Goal: Task Accomplishment & Management: Use online tool/utility

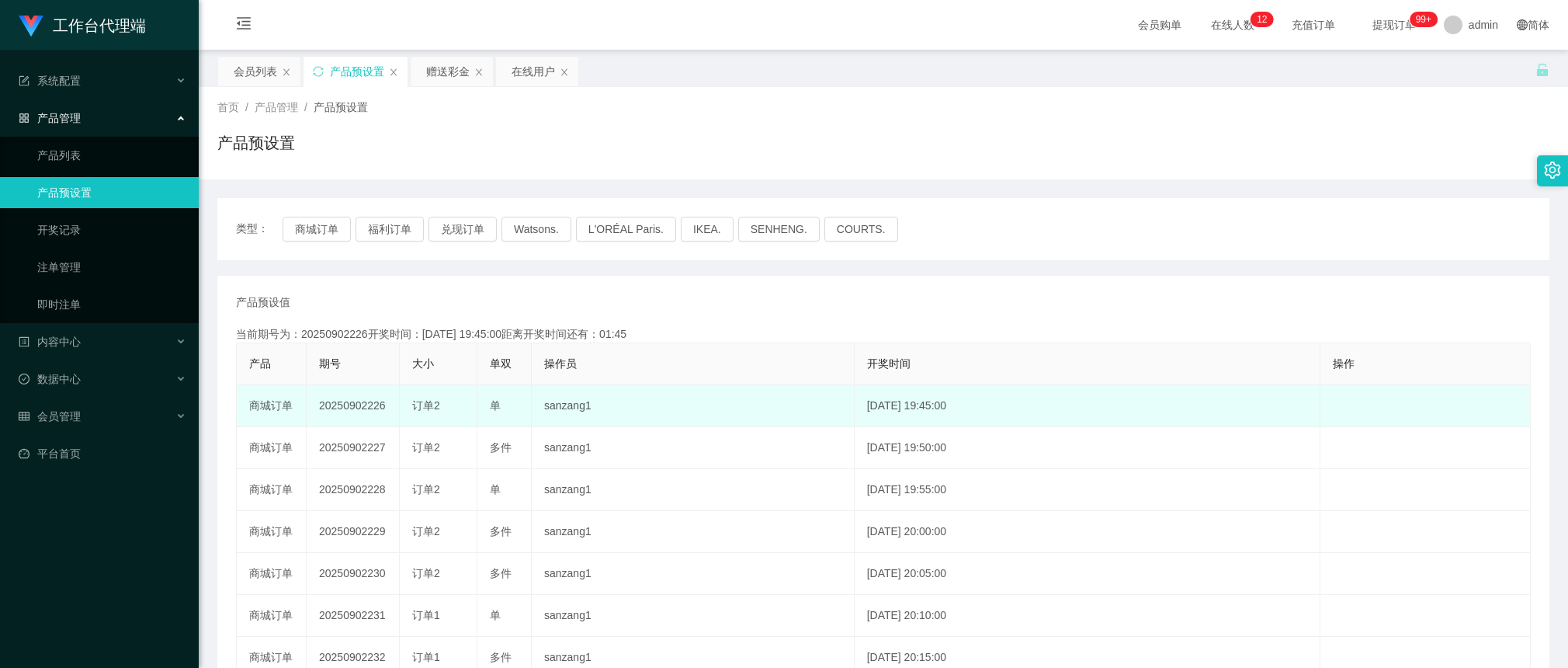
click at [699, 414] on td "sanzang1" at bounding box center [692, 406] width 323 height 42
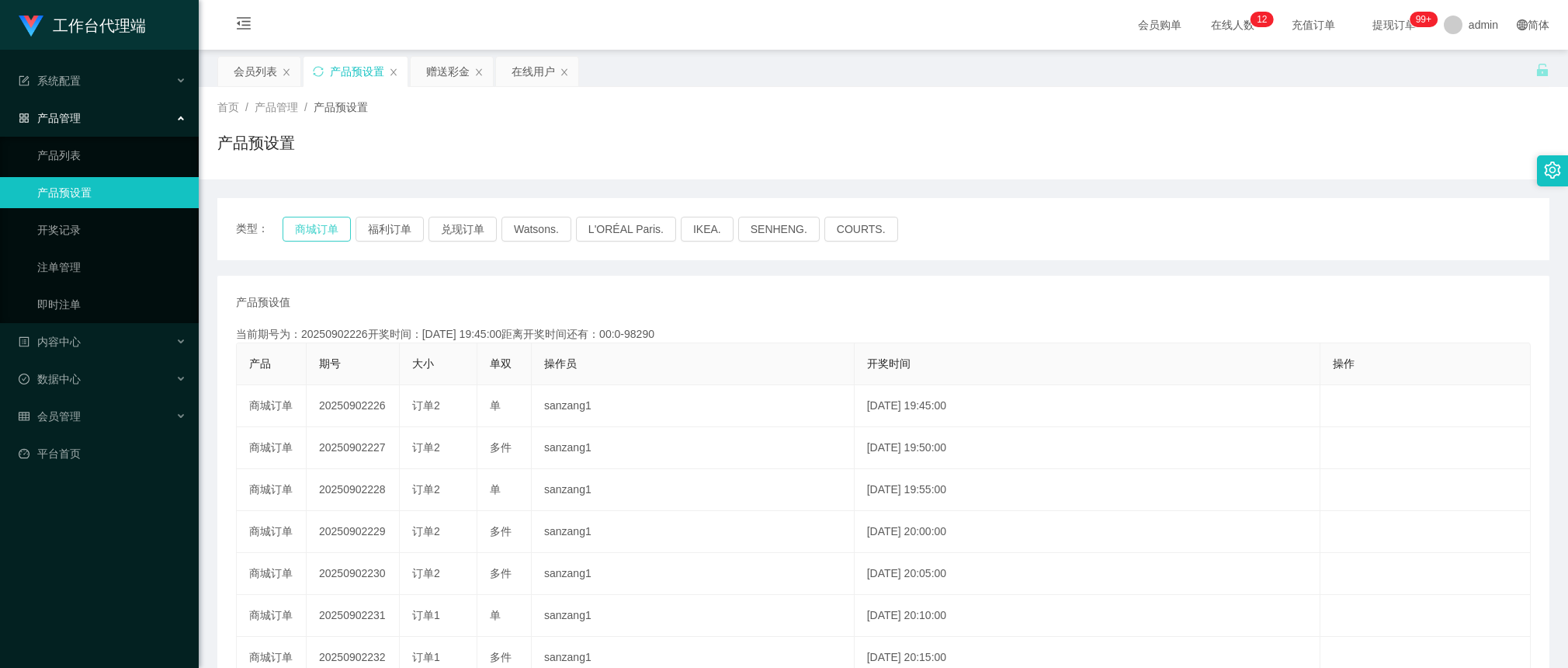
click at [320, 221] on button "商城订单" at bounding box center [316, 229] width 69 height 24
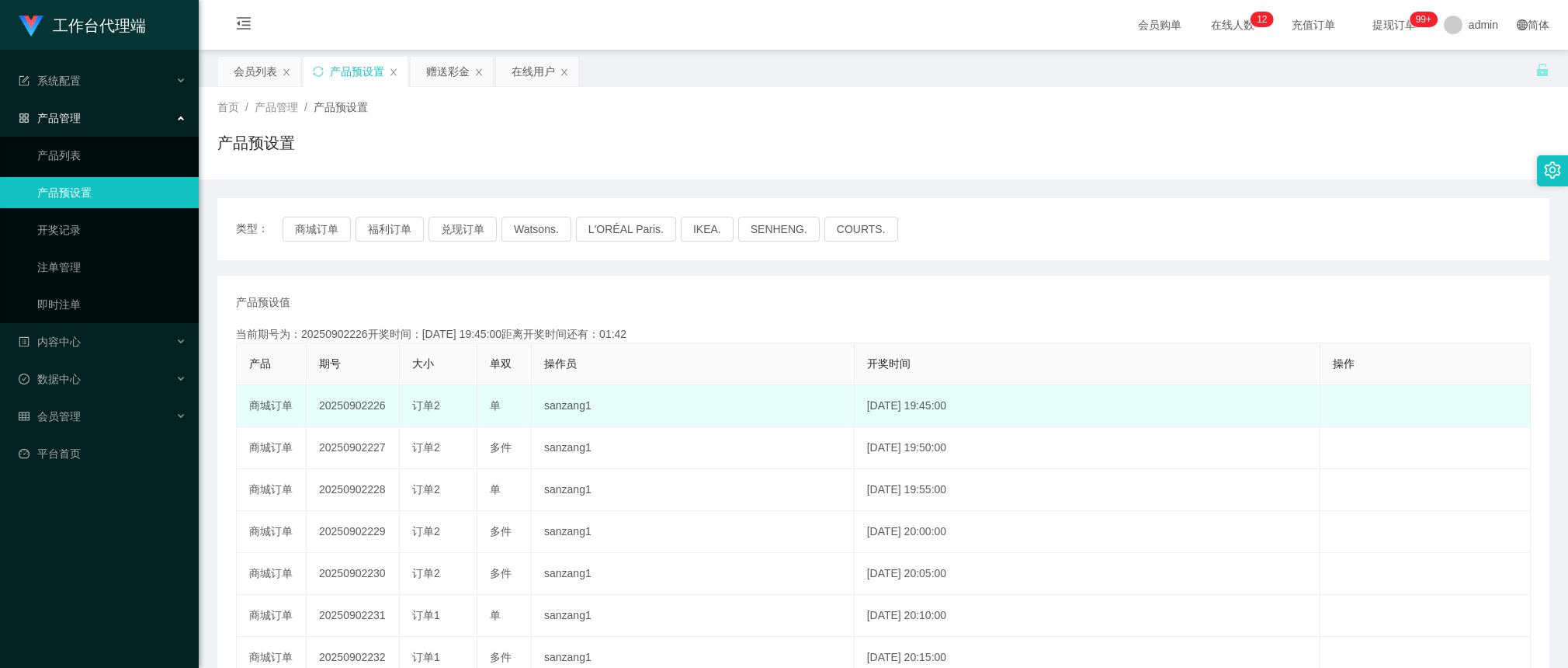
click at [299, 393] on td "商城订单" at bounding box center [272, 406] width 70 height 42
click at [365, 403] on td "20250902226" at bounding box center [353, 406] width 93 height 42
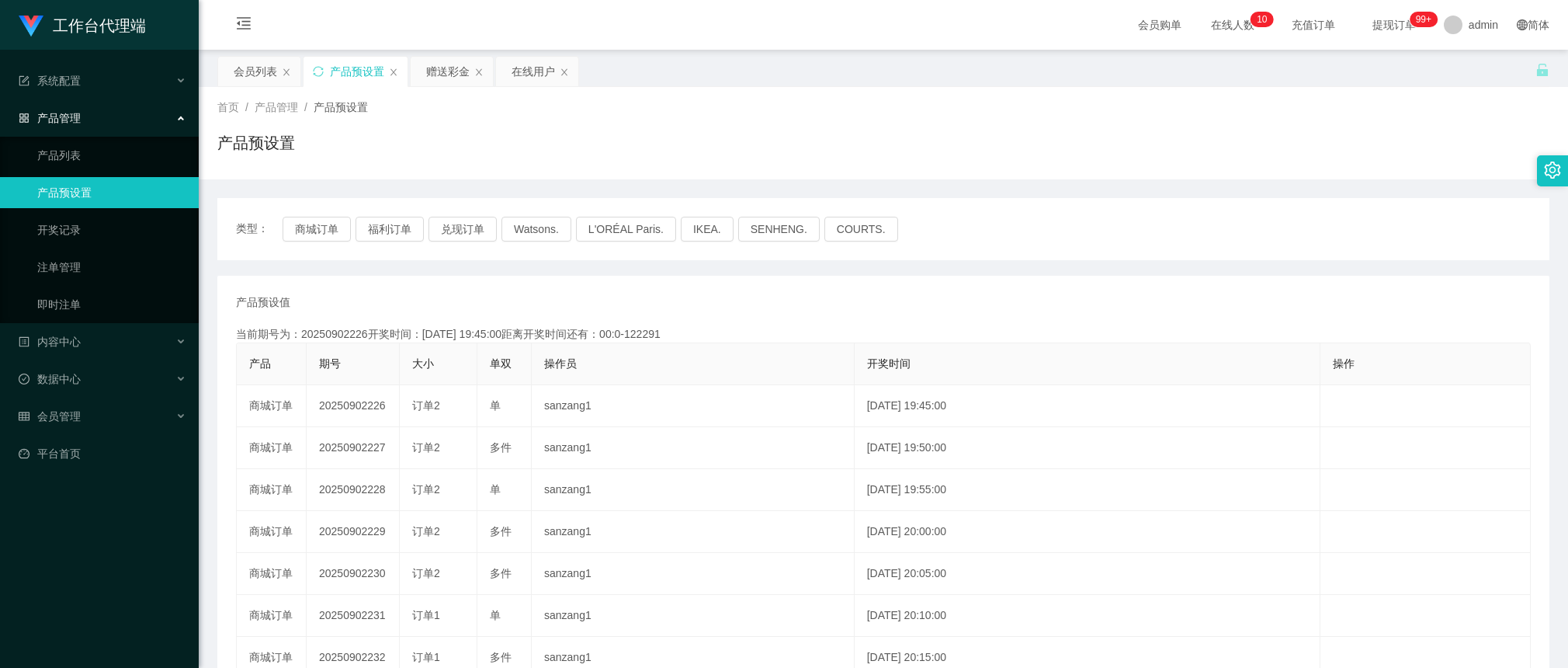
copy td "20250902226"
click at [445, 74] on div "赠送彩金" at bounding box center [448, 71] width 43 height 29
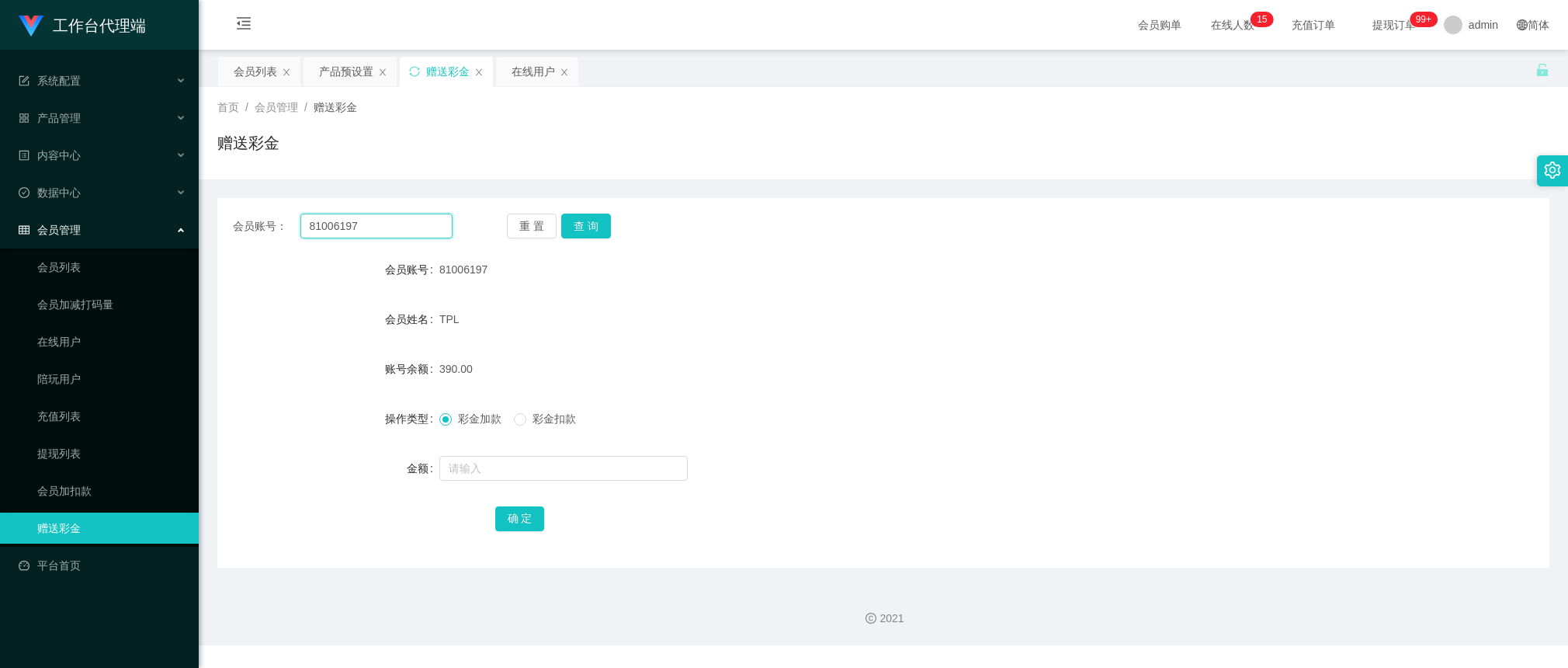
drag, startPoint x: 416, startPoint y: 223, endPoint x: 434, endPoint y: 224, distance: 18.0
click at [416, 223] on input "81006197" at bounding box center [376, 226] width 152 height 24
paste input "Y2"
type input "Y27"
click at [590, 231] on button "查 询" at bounding box center [586, 226] width 50 height 24
